Goal: Information Seeking & Learning: Learn about a topic

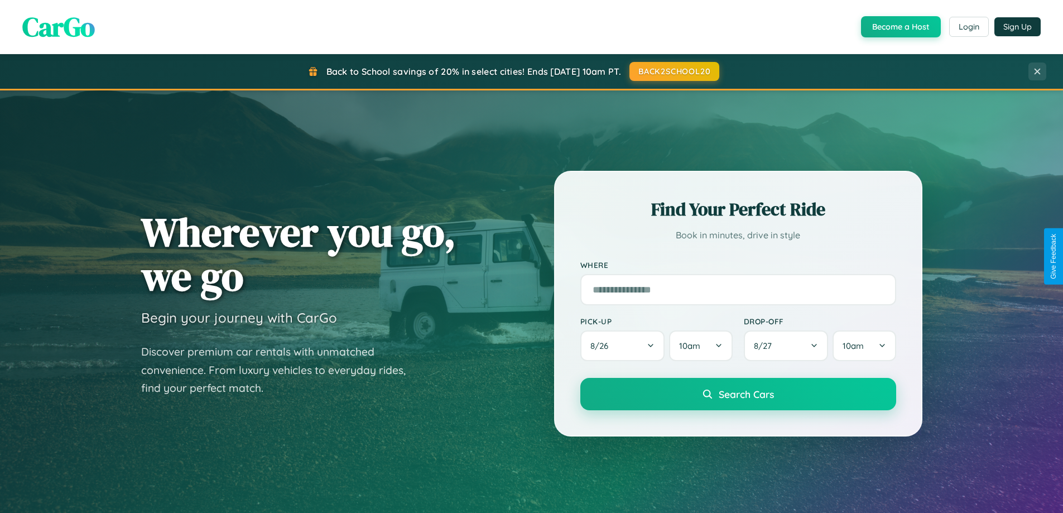
scroll to position [2147, 0]
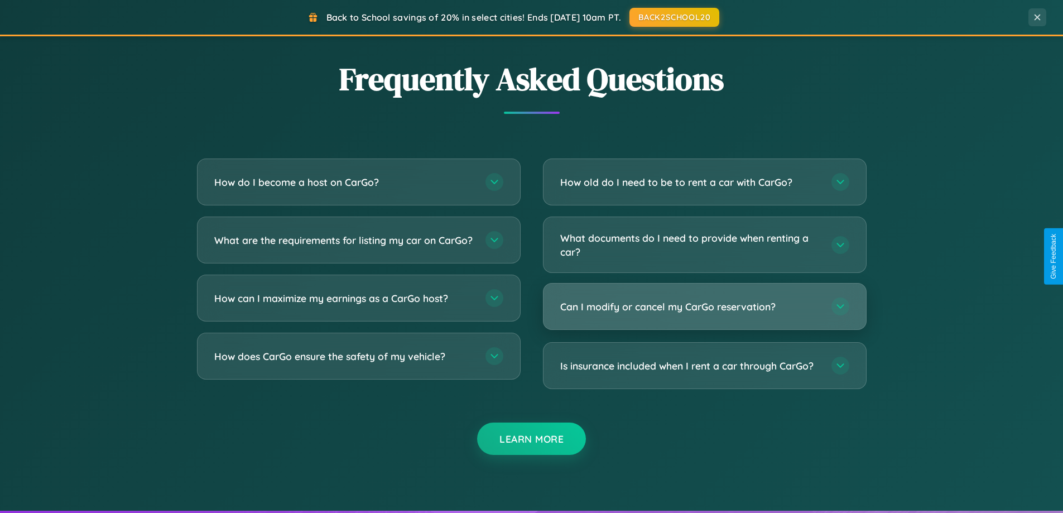
click at [704, 306] on h3 "Can I modify or cancel my CarGo reservation?" at bounding box center [690, 307] width 260 height 14
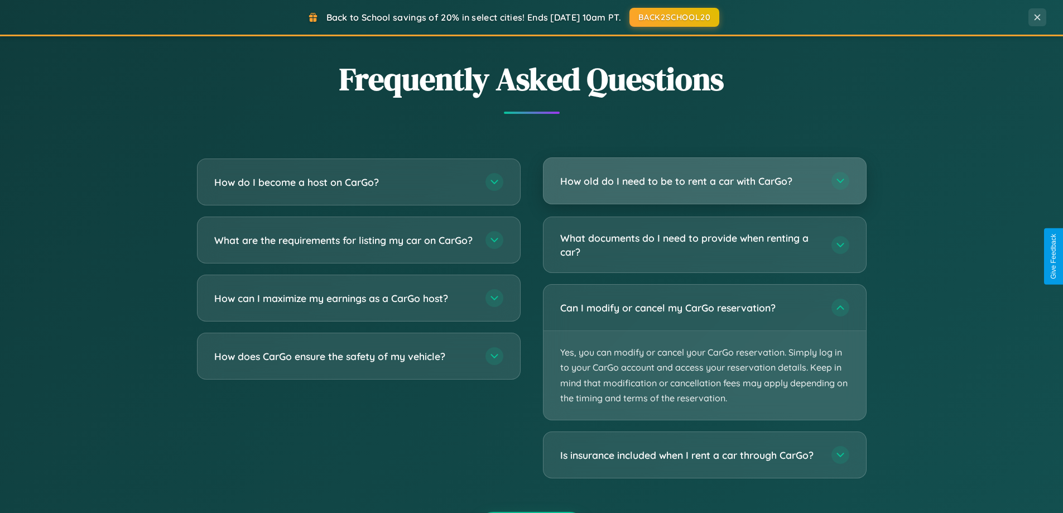
click at [704, 182] on h3 "How old do I need to be to rent a car with CarGo?" at bounding box center [690, 181] width 260 height 14
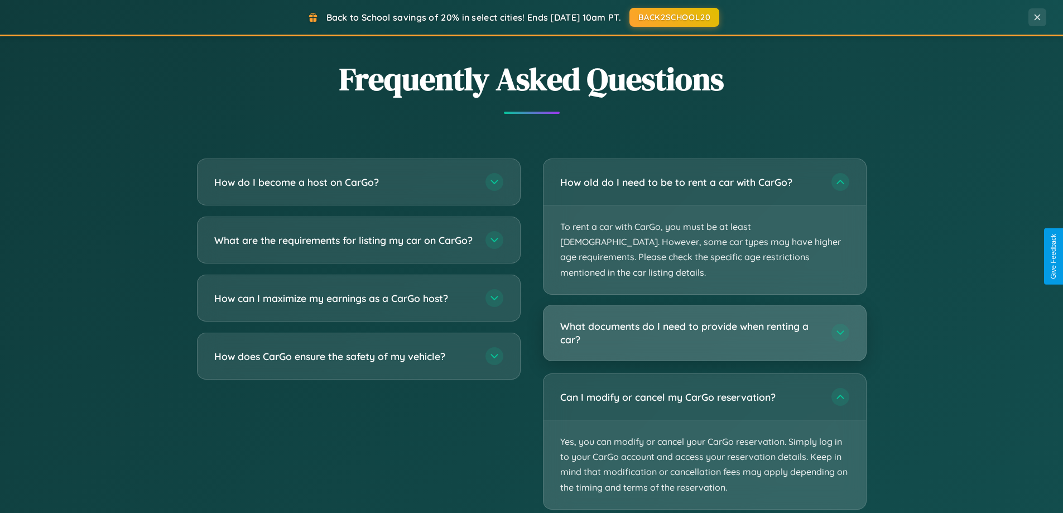
click at [704, 319] on h3 "What documents do I need to provide when renting a car?" at bounding box center [690, 332] width 260 height 27
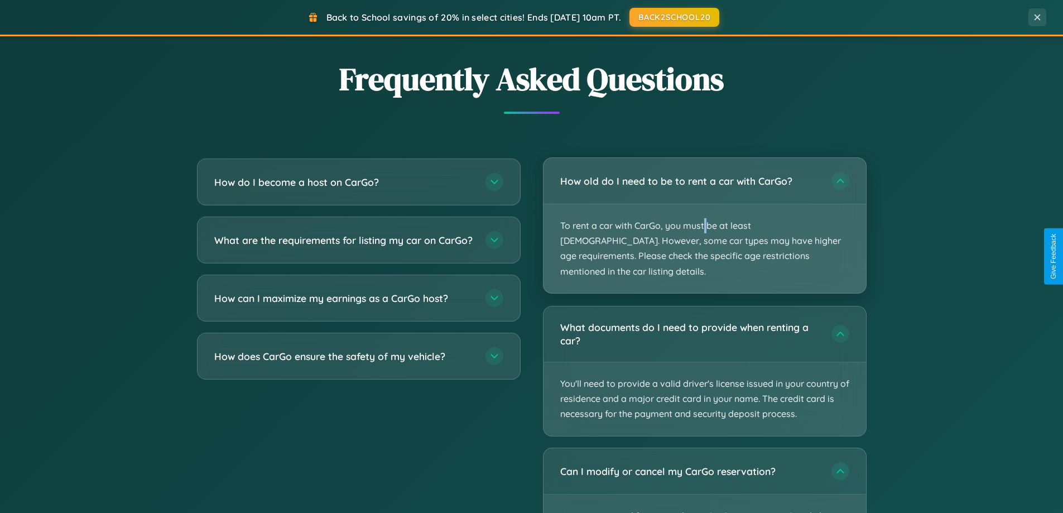
click at [704, 219] on p "To rent a car with CarGo, you must be at least [DEMOGRAPHIC_DATA]. However, som…" at bounding box center [704, 248] width 323 height 89
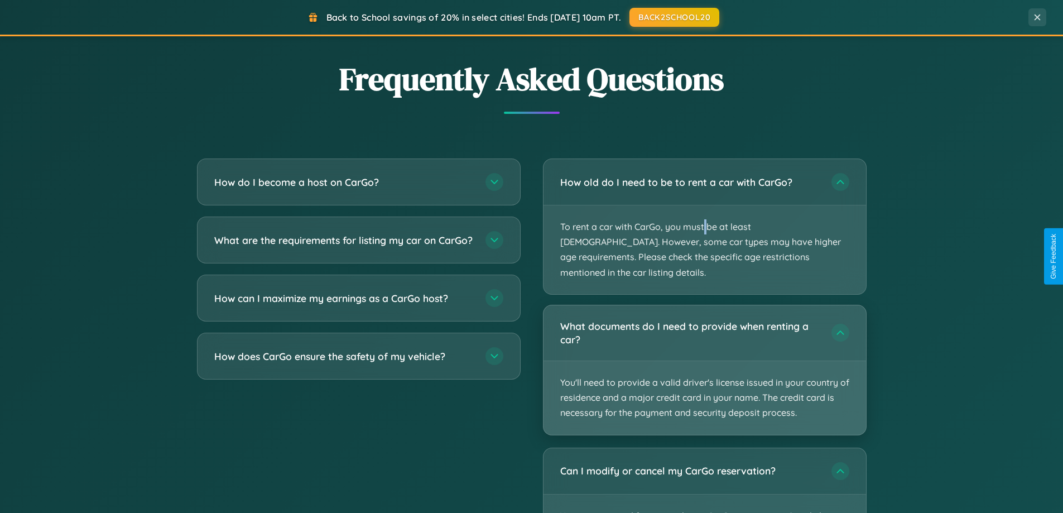
click at [704, 361] on p "You'll need to provide a valid driver's license issued in your country of resid…" at bounding box center [704, 398] width 323 height 74
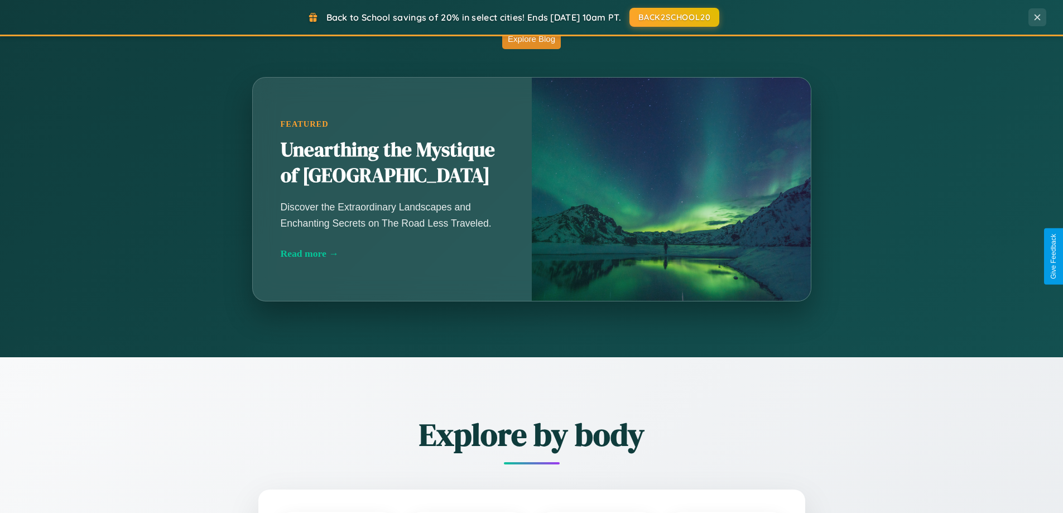
scroll to position [0, 0]
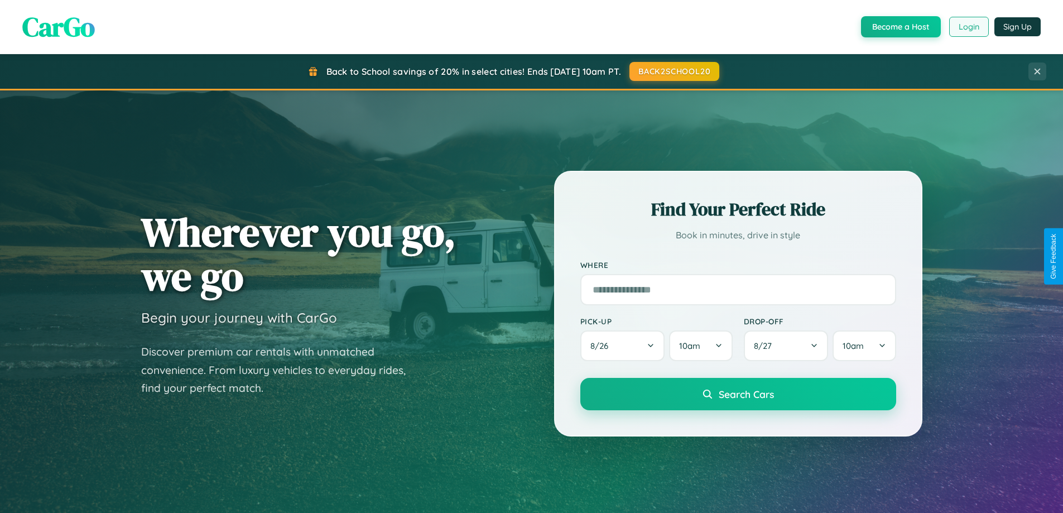
click at [968, 27] on button "Login" at bounding box center [969, 27] width 40 height 20
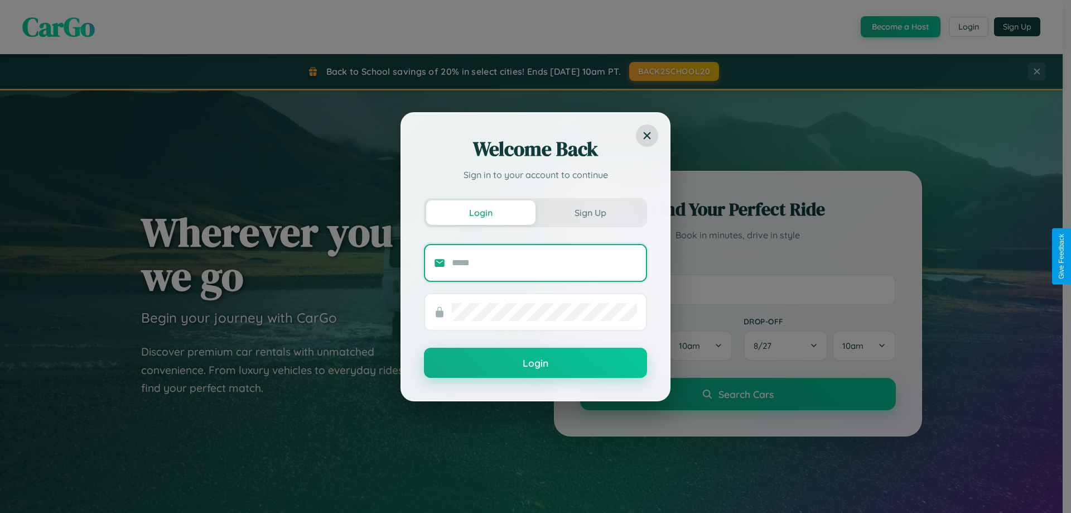
click at [545, 262] on input "text" at bounding box center [544, 263] width 185 height 18
type input "**********"
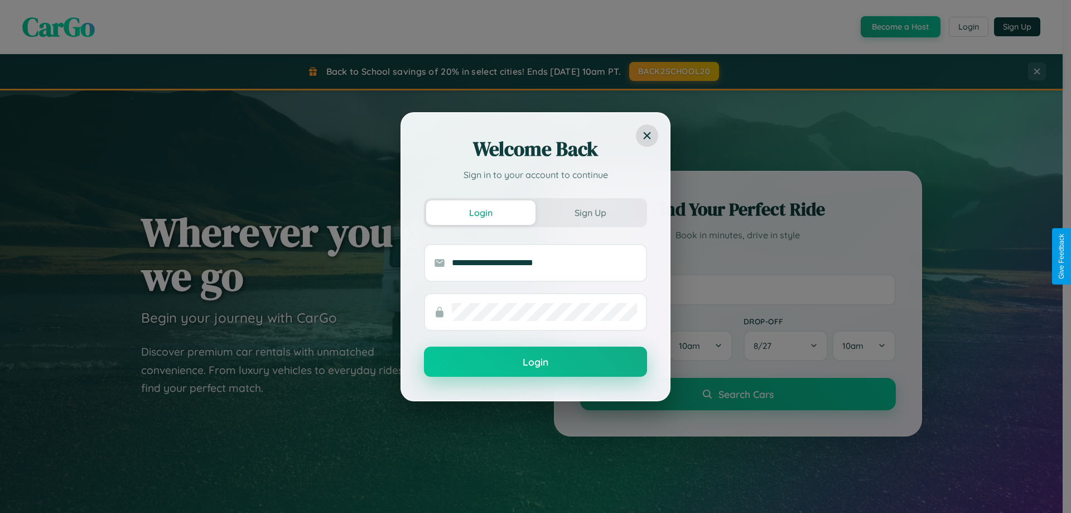
click at [536, 362] on button "Login" at bounding box center [535, 362] width 223 height 30
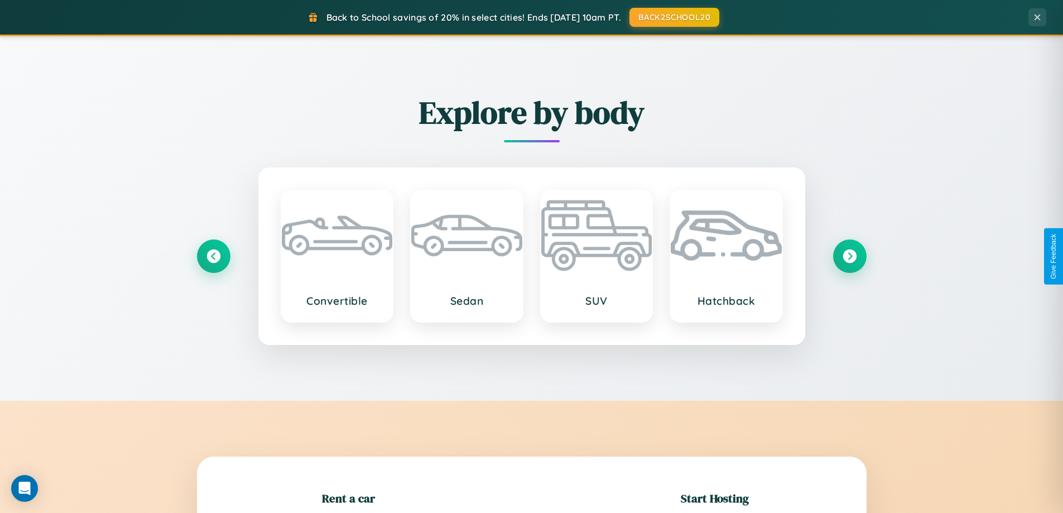
scroll to position [241, 0]
